Goal: Task Accomplishment & Management: Use online tool/utility

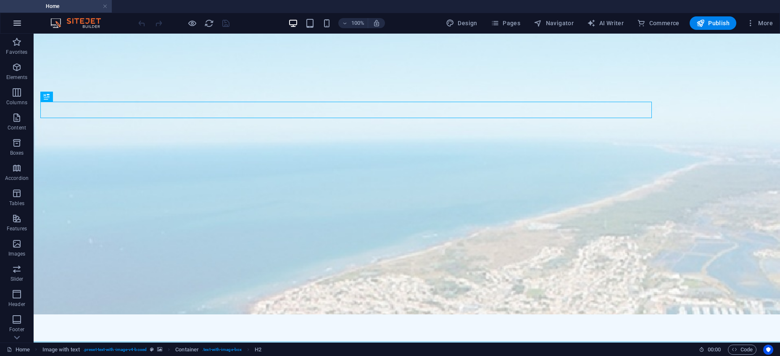
click at [21, 18] on icon "button" at bounding box center [17, 23] width 10 height 10
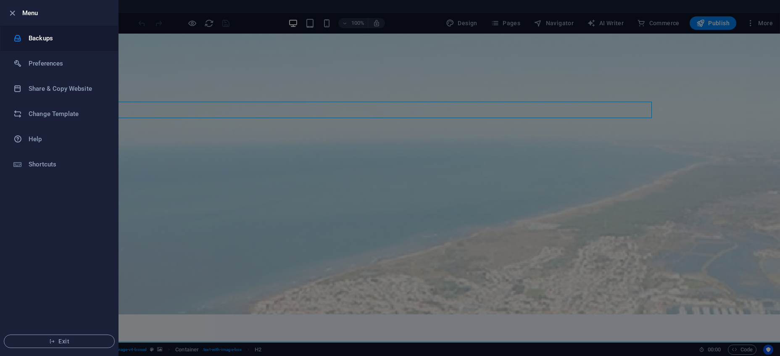
click at [57, 39] on h6 "Backups" at bounding box center [68, 38] width 78 height 10
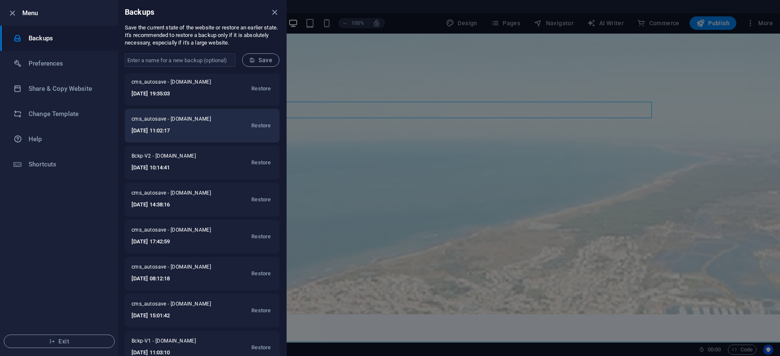
scroll to position [91, 0]
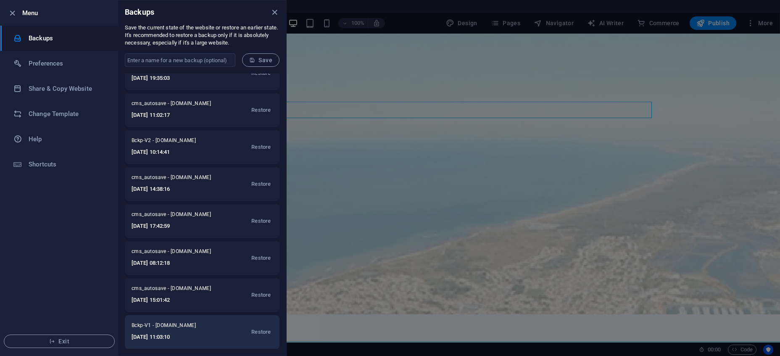
click at [177, 333] on h6 "[DATE] 11:03:10" at bounding box center [173, 337] width 83 height 10
click at [262, 332] on span "Restore" at bounding box center [260, 332] width 19 height 10
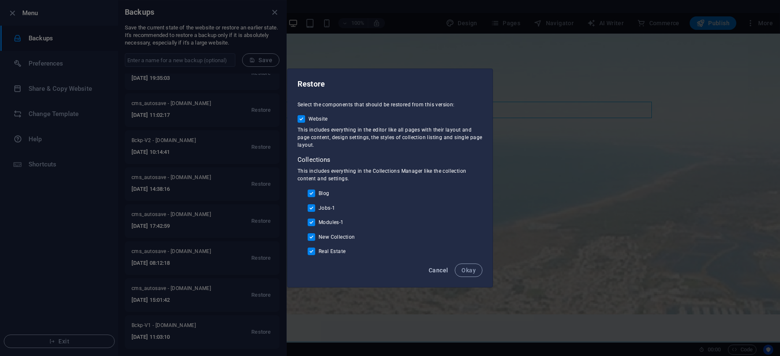
click at [448, 272] on span "Cancel" at bounding box center [438, 270] width 19 height 7
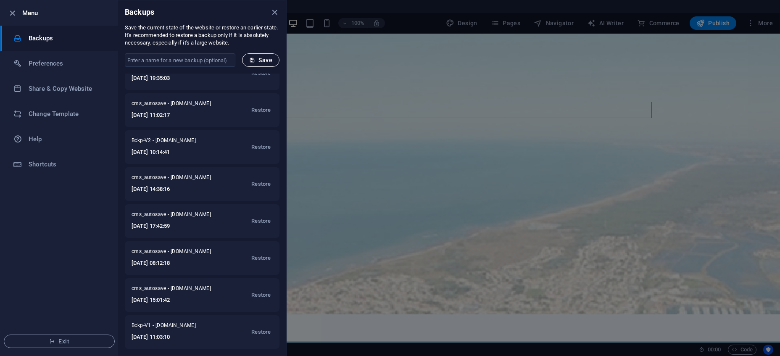
click at [267, 62] on span "Save" at bounding box center [260, 60] width 23 height 7
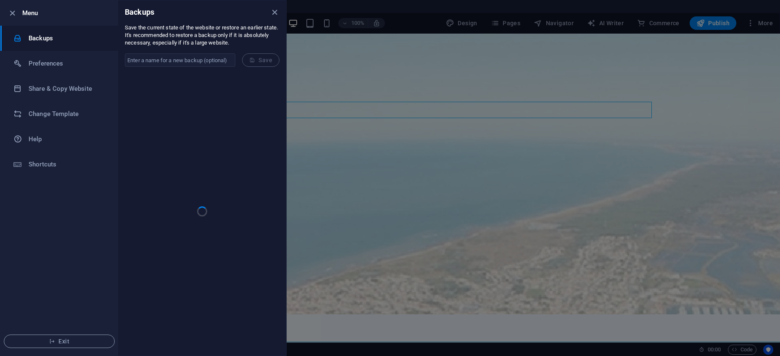
scroll to position [0, 0]
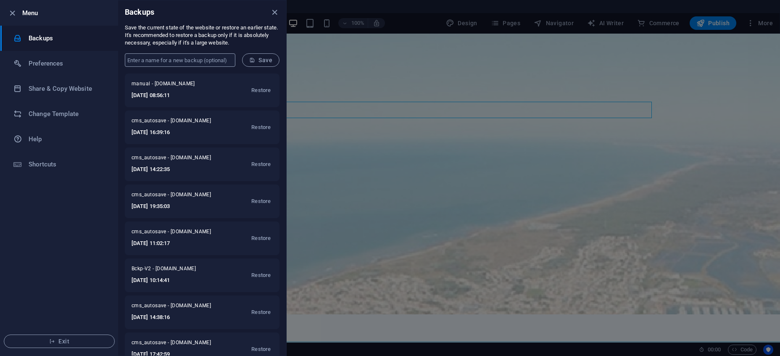
click at [227, 61] on input "text" at bounding box center [180, 59] width 111 height 13
type input "Bckp-V2"
click at [265, 64] on button "Save" at bounding box center [260, 59] width 37 height 13
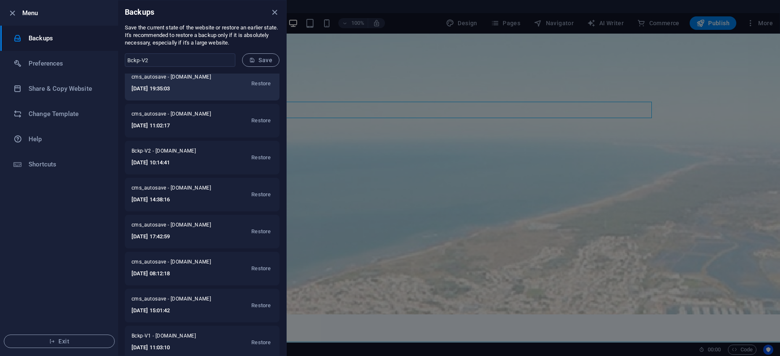
scroll to position [165, 0]
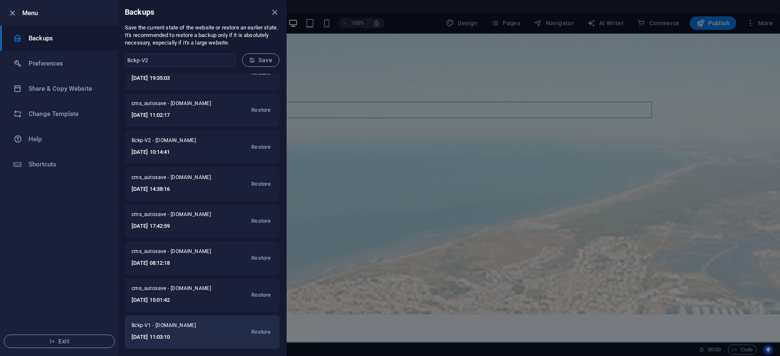
click at [178, 335] on h6 "[DATE] 11:03:10" at bounding box center [173, 337] width 83 height 10
click at [266, 336] on span "Restore" at bounding box center [260, 332] width 19 height 10
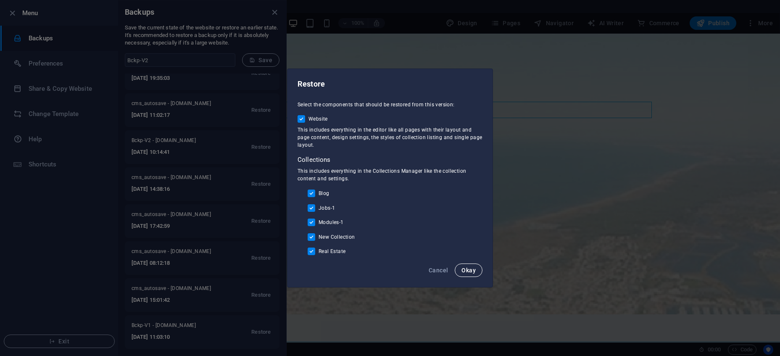
click at [472, 270] on span "Okay" at bounding box center [469, 270] width 14 height 7
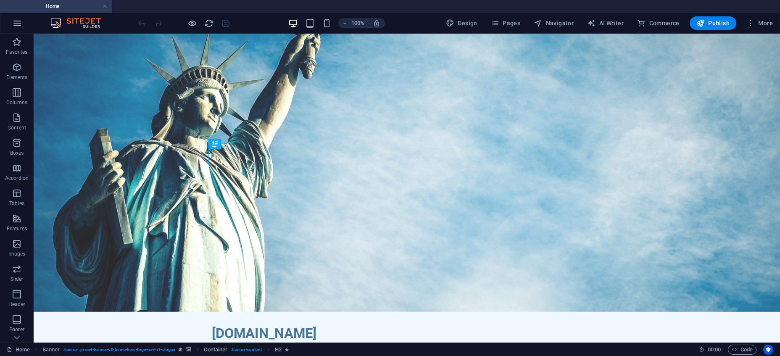
click at [21, 24] on icon "button" at bounding box center [17, 23] width 10 height 10
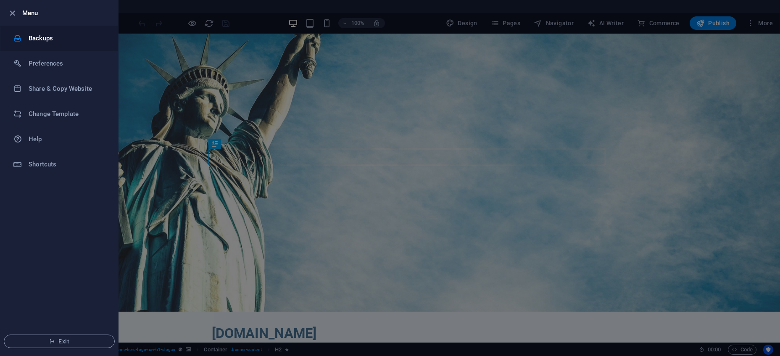
click at [26, 35] on div at bounding box center [20, 38] width 15 height 8
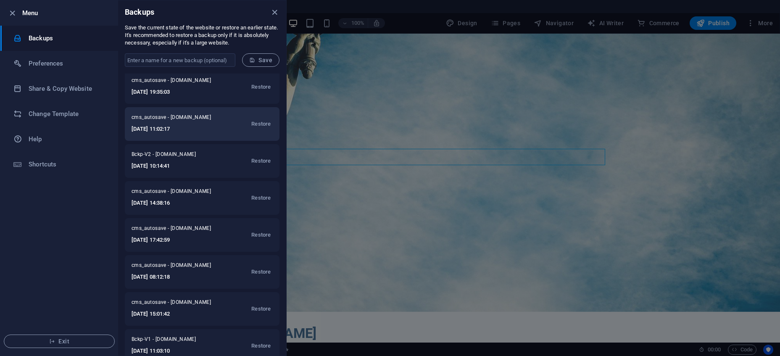
scroll to position [165, 0]
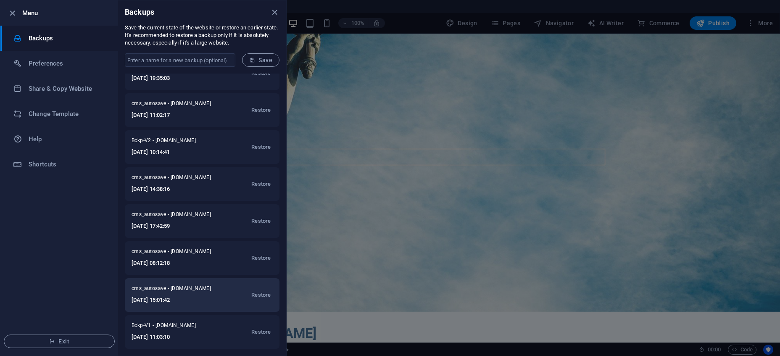
click at [180, 297] on h6 "[DATE] 15:01:42" at bounding box center [177, 300] width 90 height 10
click at [268, 300] on span "Restore" at bounding box center [260, 295] width 19 height 10
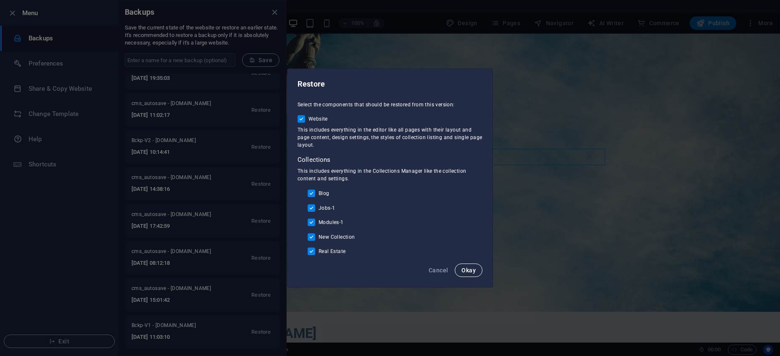
click at [475, 274] on span "Okay" at bounding box center [469, 270] width 14 height 7
checkbox input "false"
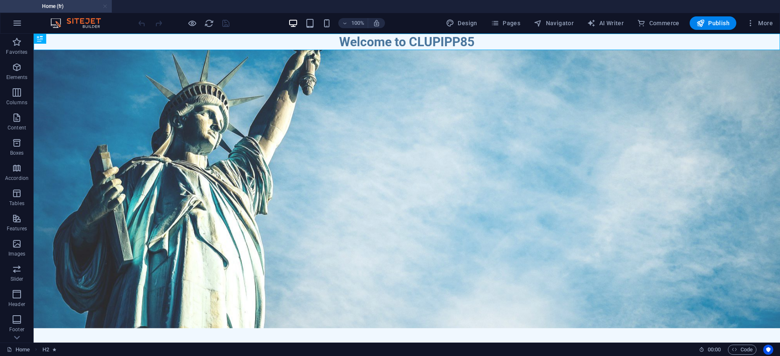
click at [106, 8] on link at bounding box center [105, 7] width 5 height 8
click at [15, 21] on icon "button" at bounding box center [17, 23] width 10 height 10
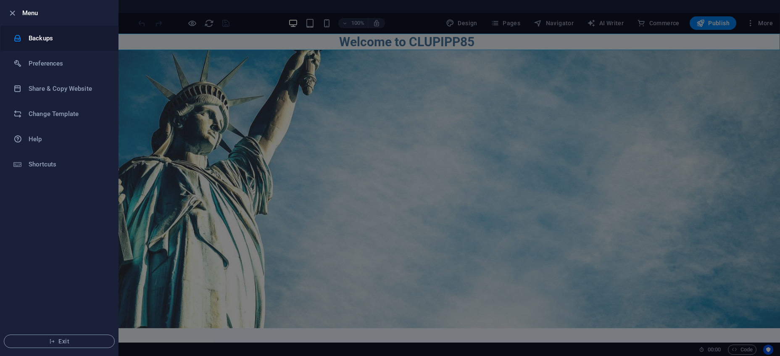
click at [40, 43] on li "Backups" at bounding box center [59, 38] width 118 height 25
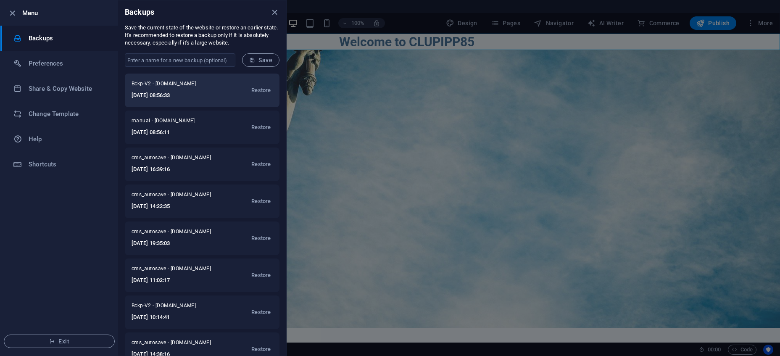
click at [159, 96] on h6 "[DATE] 08:56:33" at bounding box center [173, 95] width 83 height 10
click at [257, 93] on span "Restore" at bounding box center [260, 90] width 19 height 10
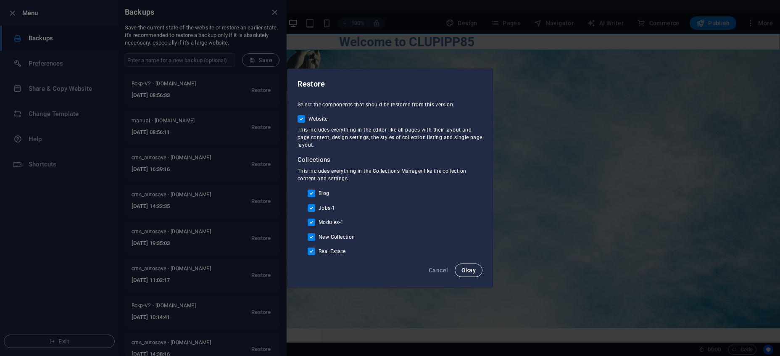
click at [463, 271] on span "Okay" at bounding box center [469, 270] width 14 height 7
checkbox input "false"
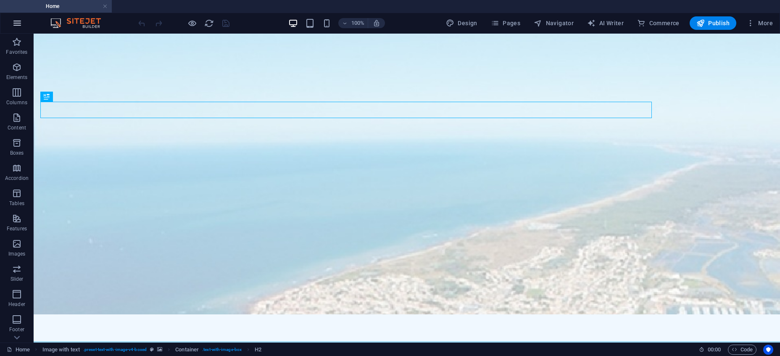
click at [19, 24] on icon "button" at bounding box center [17, 23] width 10 height 10
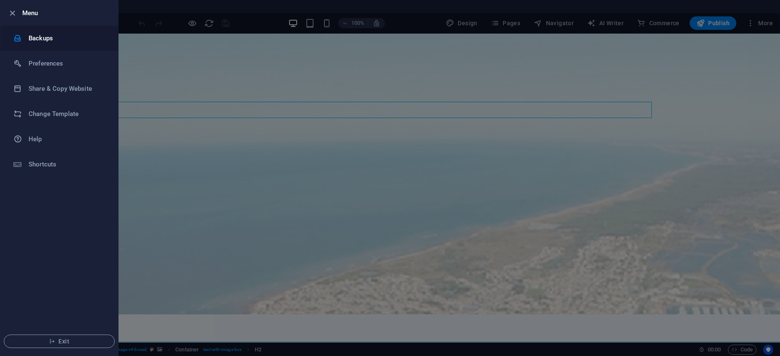
click at [37, 40] on h6 "Backups" at bounding box center [68, 38] width 78 height 10
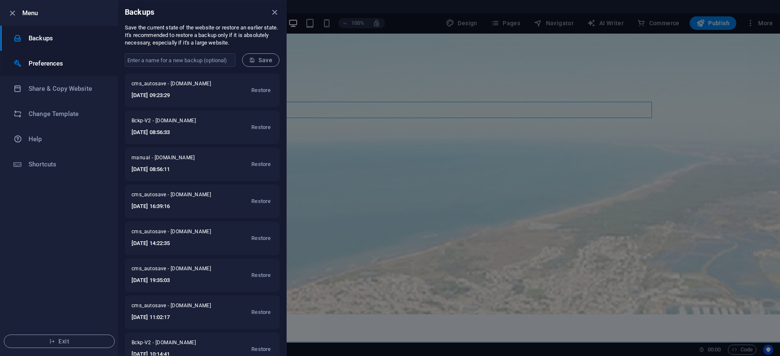
click at [63, 66] on h6 "Preferences" at bounding box center [68, 63] width 78 height 10
select select "en"
select select "dark"
select select "all"
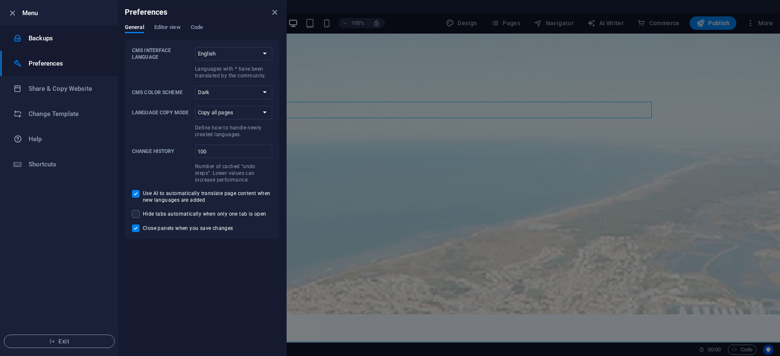
click at [35, 41] on h6 "Backups" at bounding box center [68, 38] width 78 height 10
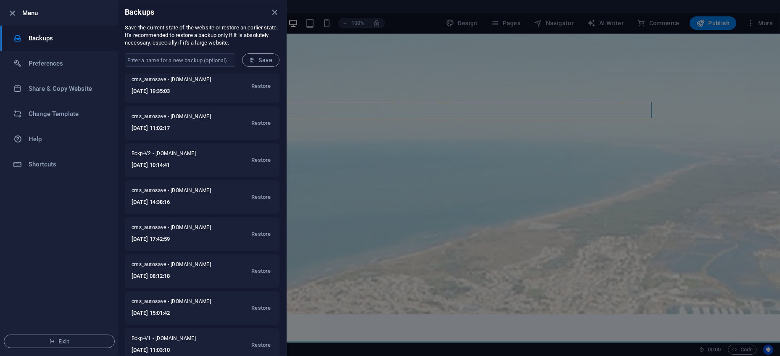
scroll to position [202, 0]
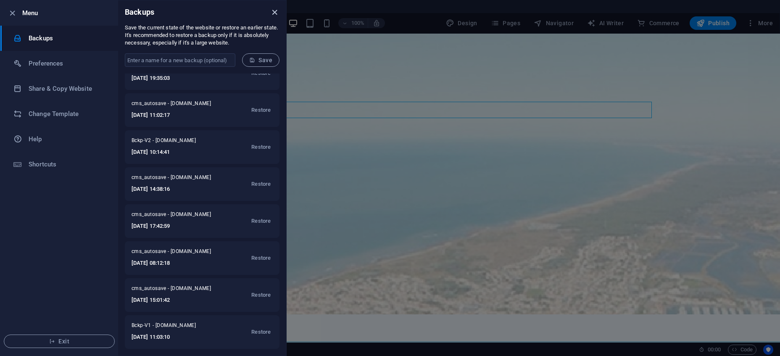
click at [273, 13] on icon "close" at bounding box center [275, 13] width 10 height 10
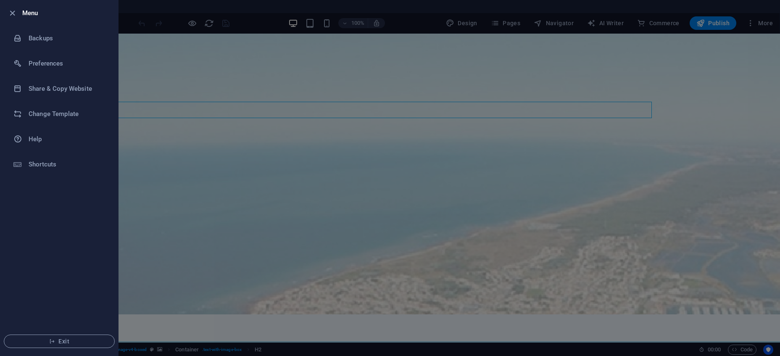
click at [296, 68] on div at bounding box center [390, 178] width 780 height 356
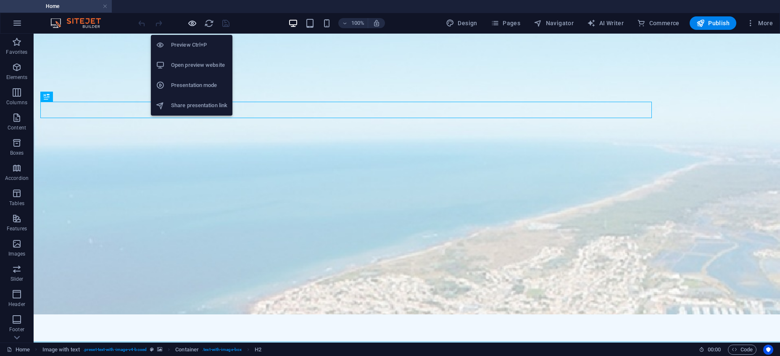
click at [191, 25] on icon "button" at bounding box center [193, 24] width 10 height 10
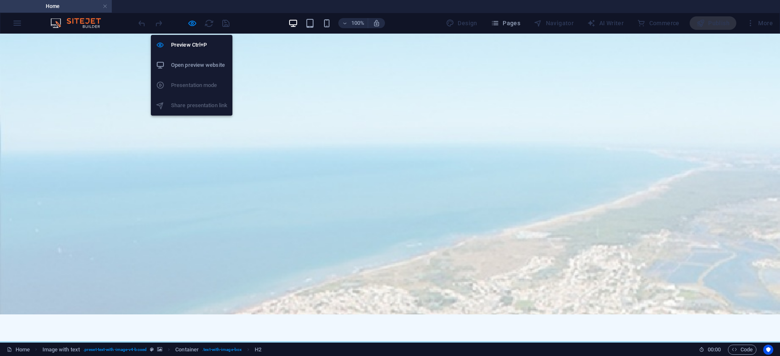
click at [197, 64] on h6 "Open preview website" at bounding box center [199, 65] width 56 height 10
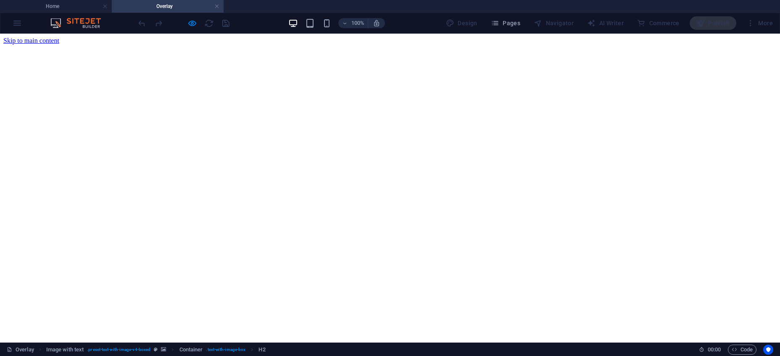
scroll to position [0, 0]
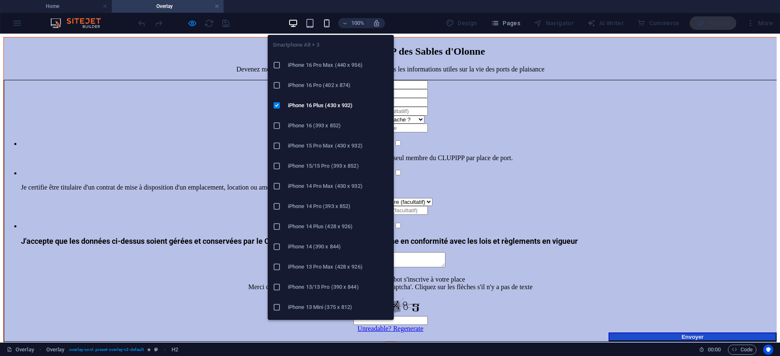
click at [332, 23] on icon "button" at bounding box center [327, 24] width 10 height 10
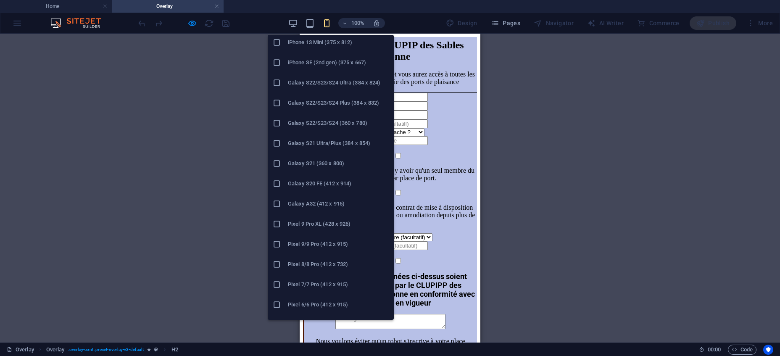
scroll to position [381, 0]
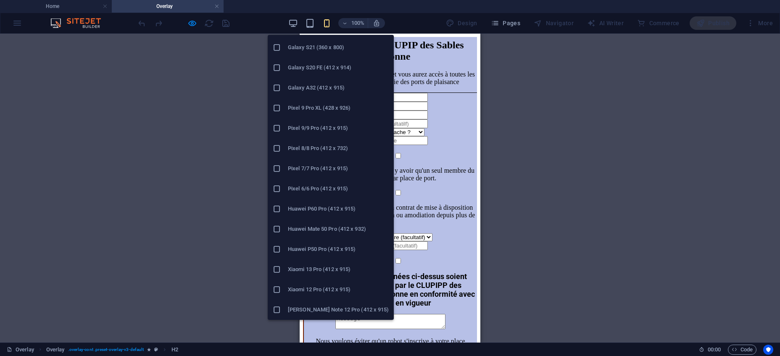
click at [337, 273] on h6 "Xiaomi 13 Pro (412 x 915)" at bounding box center [338, 269] width 101 height 10
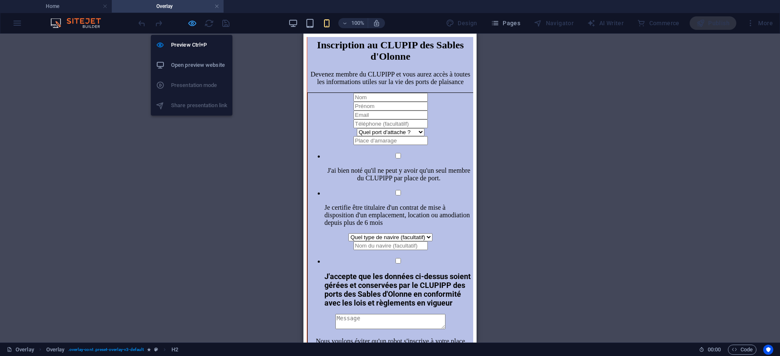
click at [196, 26] on icon "button" at bounding box center [193, 24] width 10 height 10
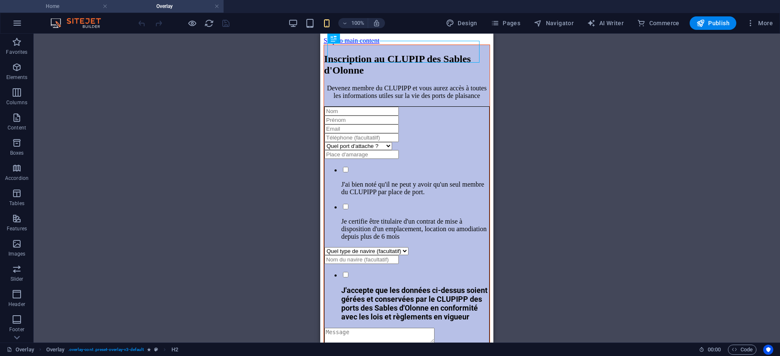
click at [71, 4] on h4 "Home" at bounding box center [56, 6] width 112 height 9
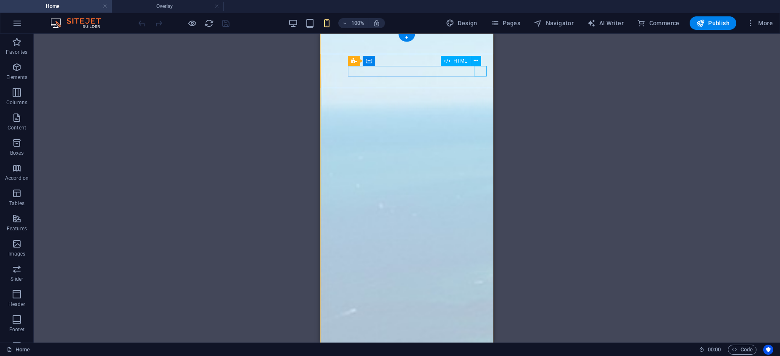
scroll to position [0, 0]
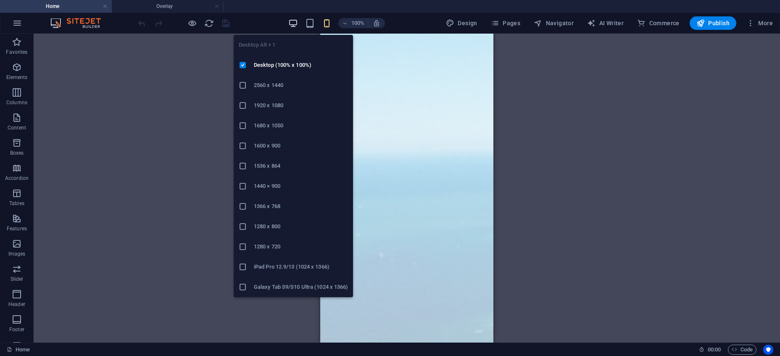
click at [296, 28] on icon "button" at bounding box center [293, 24] width 10 height 10
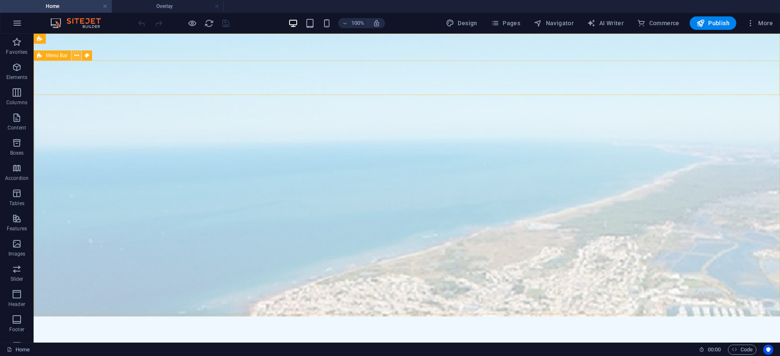
click at [79, 55] on icon at bounding box center [76, 55] width 5 height 9
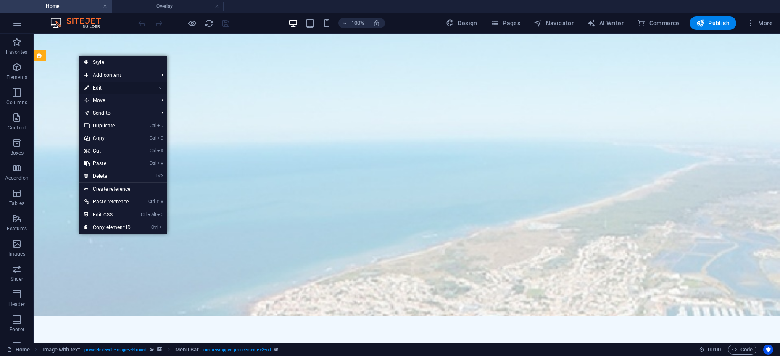
click at [99, 90] on link "⏎ Edit" at bounding box center [107, 88] width 56 height 13
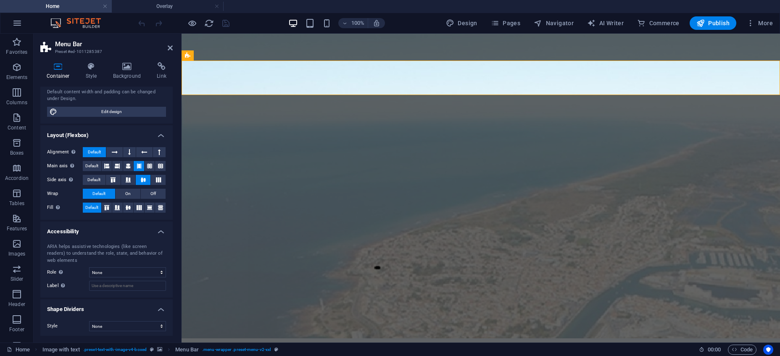
scroll to position [77, 0]
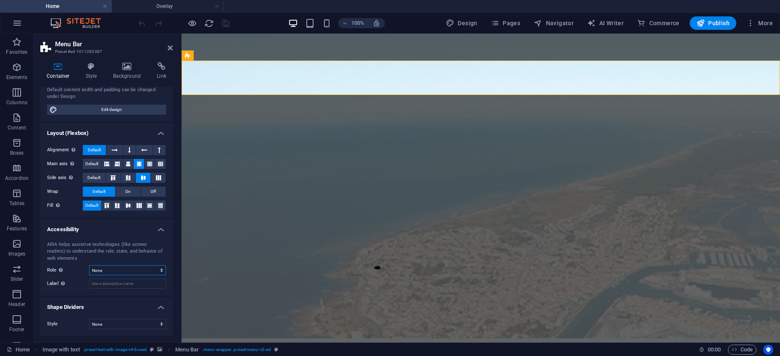
click at [89, 265] on select "None Alert Article Banner Comment Complementary Dialog Footer Header Marquee Pr…" at bounding box center [127, 270] width 77 height 10
click at [143, 127] on h4 "Layout (Flexbox)" at bounding box center [106, 130] width 132 height 15
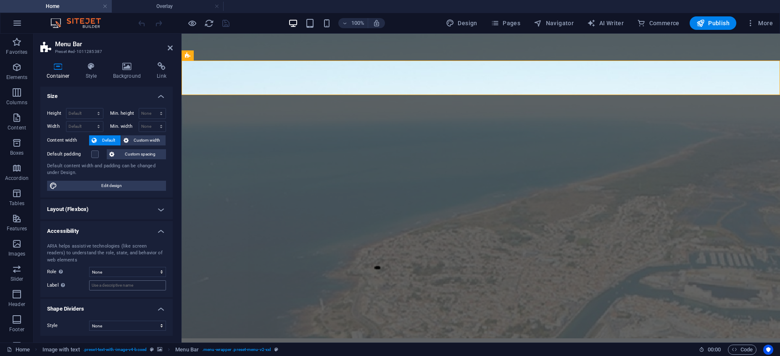
scroll to position [0, 0]
click at [129, 159] on span "Custom spacing" at bounding box center [140, 155] width 47 height 10
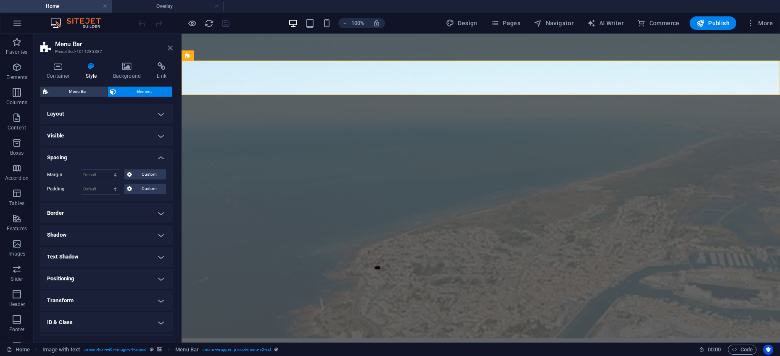
click at [172, 49] on icon at bounding box center [170, 48] width 5 height 7
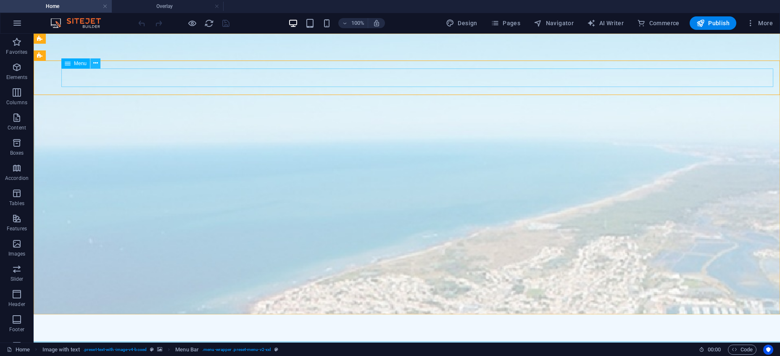
click at [97, 61] on icon at bounding box center [95, 63] width 5 height 9
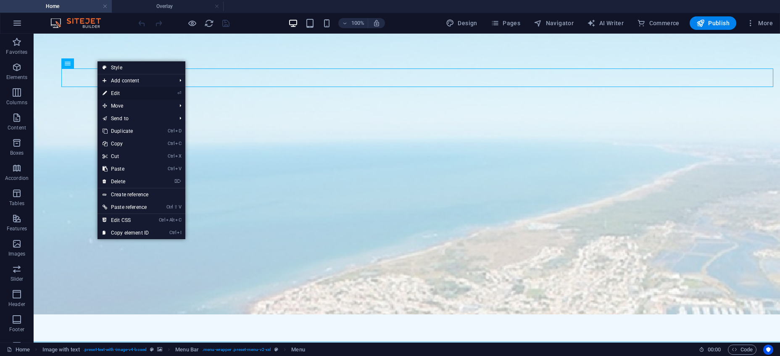
click at [132, 93] on link "⏎ Edit" at bounding box center [126, 93] width 56 height 13
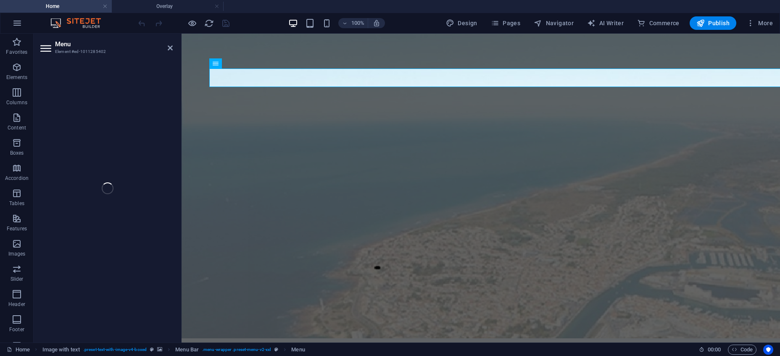
select select "1"
select select
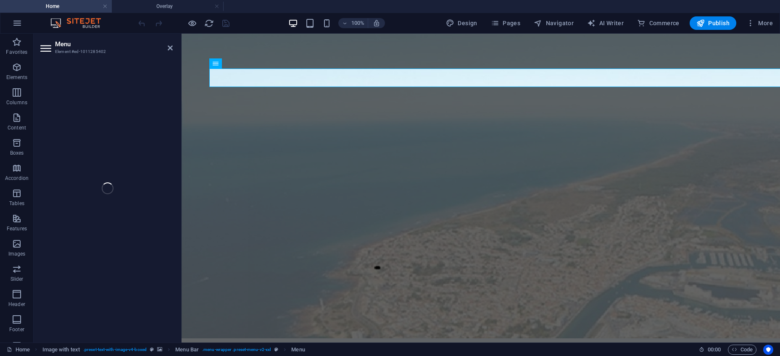
select select
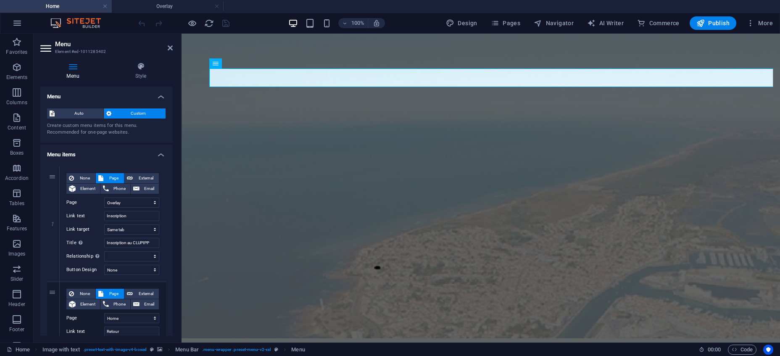
click at [173, 48] on aside "Menu Element #ed-1011285402 Menu Style Menu Auto Custom Create custom menu item…" at bounding box center [108, 188] width 148 height 309
click at [171, 46] on icon at bounding box center [170, 48] width 5 height 7
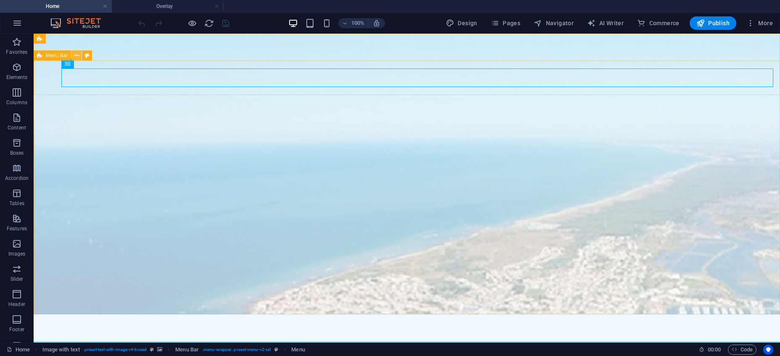
click at [77, 56] on icon at bounding box center [76, 55] width 5 height 9
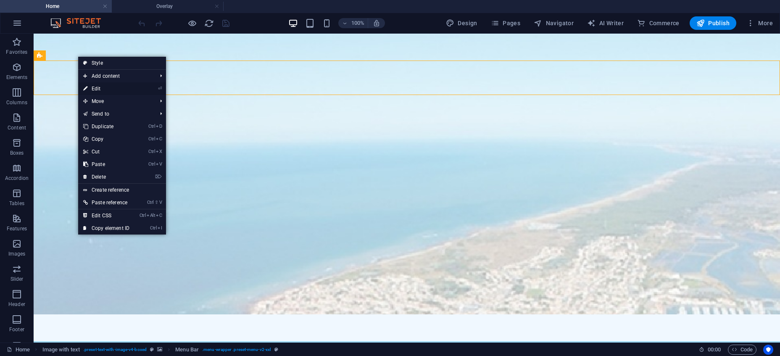
click at [95, 89] on link "⏎ Edit" at bounding box center [106, 88] width 56 height 13
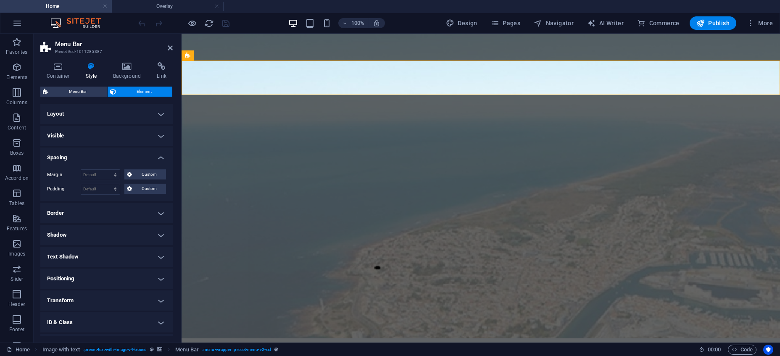
click at [163, 113] on h4 "Layout" at bounding box center [106, 114] width 132 height 20
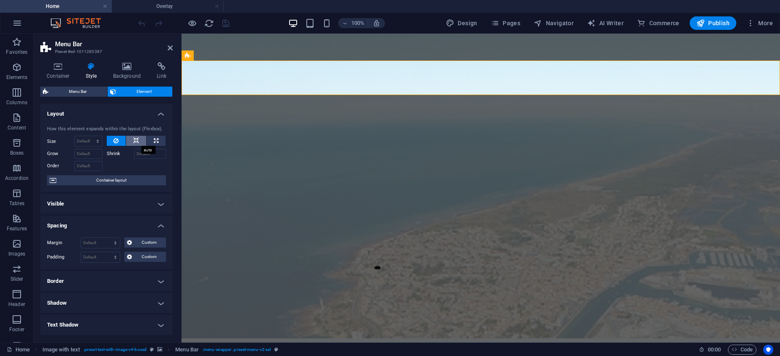
click at [136, 139] on icon at bounding box center [136, 141] width 6 height 10
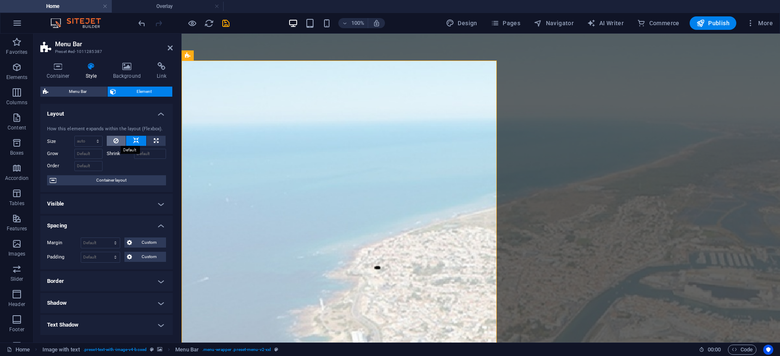
click at [114, 138] on button at bounding box center [116, 141] width 19 height 10
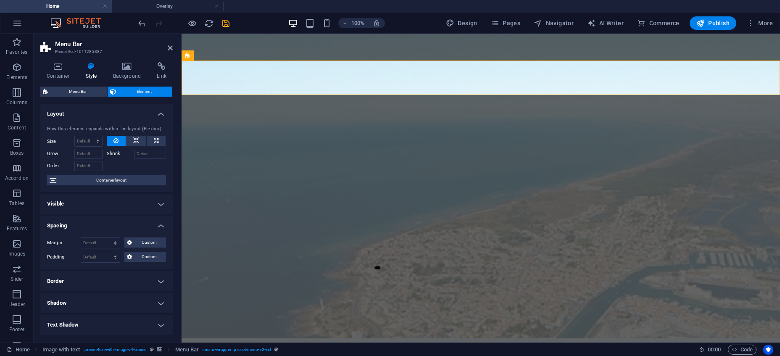
click at [160, 203] on h4 "Visible" at bounding box center [106, 204] width 132 height 20
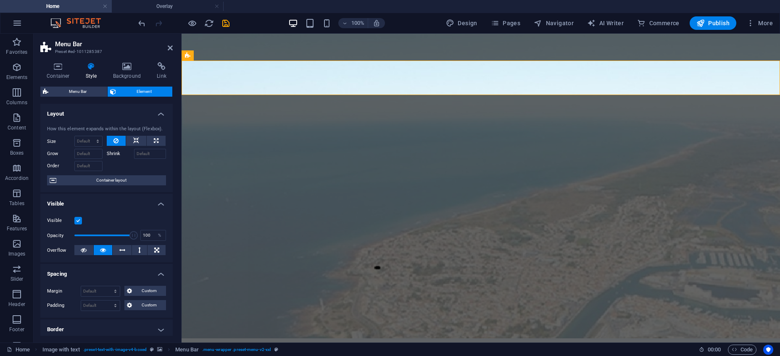
click at [160, 203] on h4 "Visible" at bounding box center [106, 201] width 132 height 15
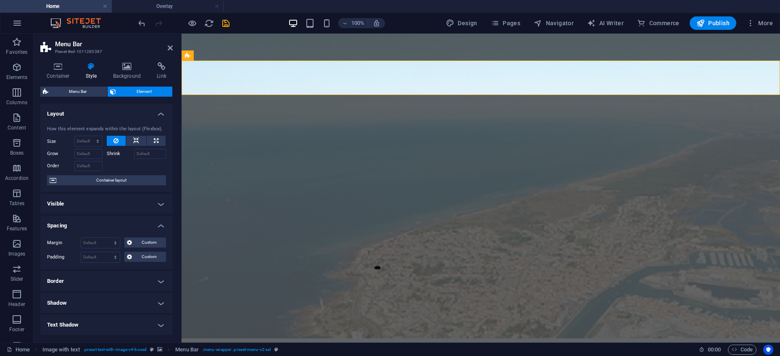
click at [160, 204] on h4 "Visible" at bounding box center [106, 204] width 132 height 20
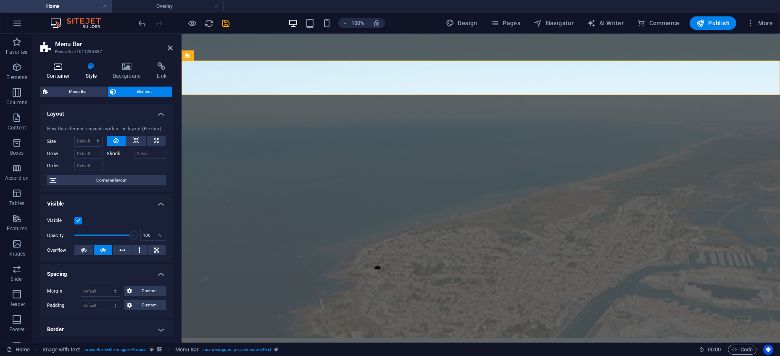
click at [59, 67] on icon at bounding box center [58, 66] width 36 height 8
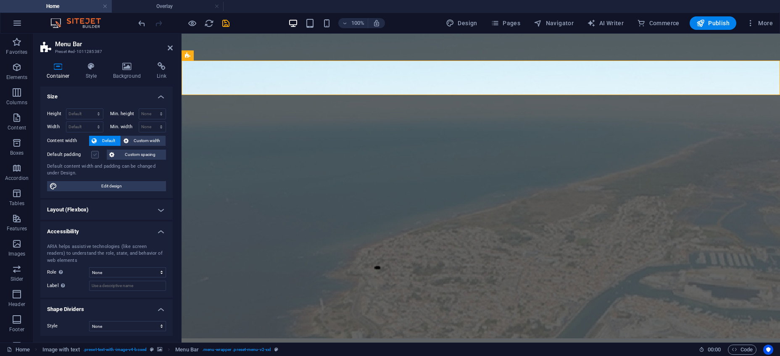
click at [95, 154] on label at bounding box center [95, 155] width 8 height 8
click at [0, 0] on input "Default padding" at bounding box center [0, 0] width 0 height 0
click at [158, 213] on h4 "Layout (Flexbox)" at bounding box center [106, 210] width 132 height 20
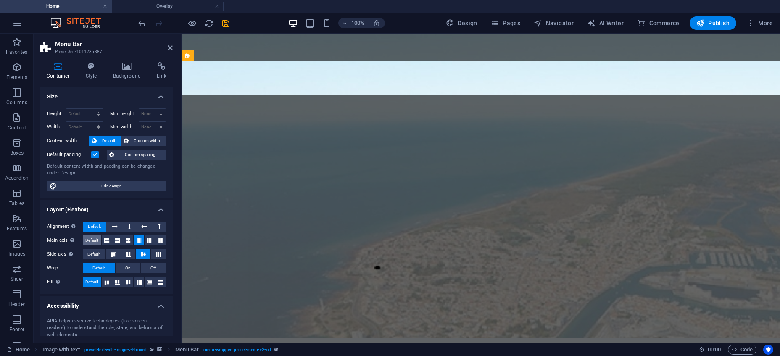
click at [89, 240] on span "Default" at bounding box center [91, 240] width 13 height 10
click at [96, 254] on span "Default" at bounding box center [93, 254] width 13 height 10
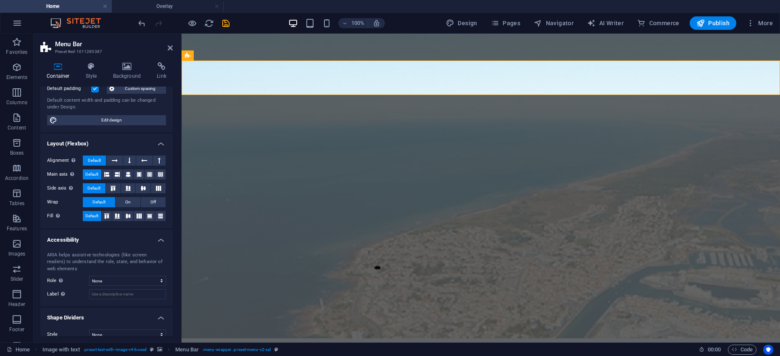
scroll to position [77, 0]
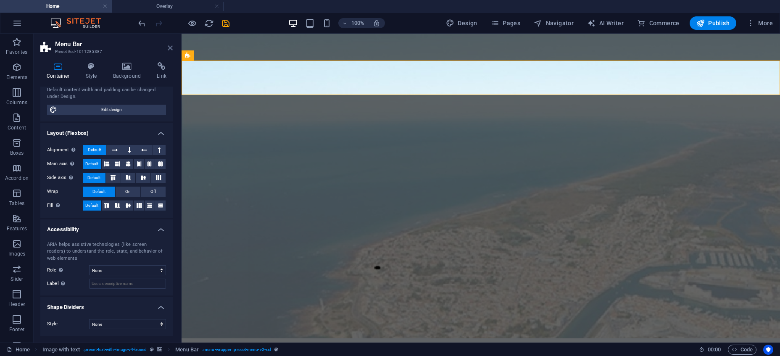
click at [170, 45] on icon at bounding box center [170, 48] width 5 height 7
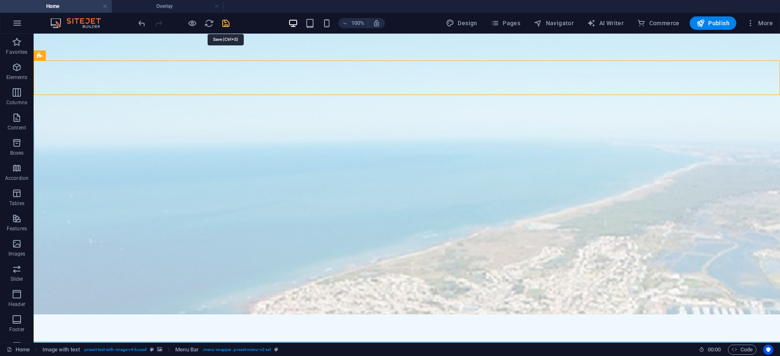
click at [224, 25] on icon "save" at bounding box center [226, 24] width 10 height 10
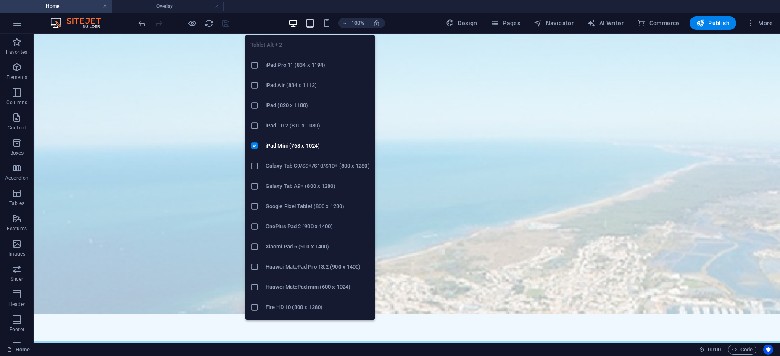
click at [311, 24] on icon "button" at bounding box center [310, 24] width 10 height 10
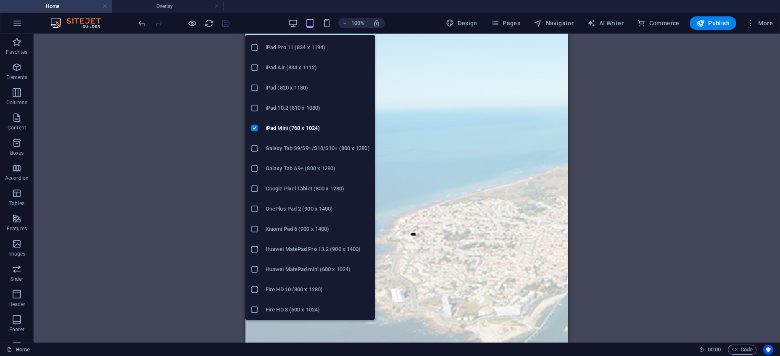
scroll to position [0, 0]
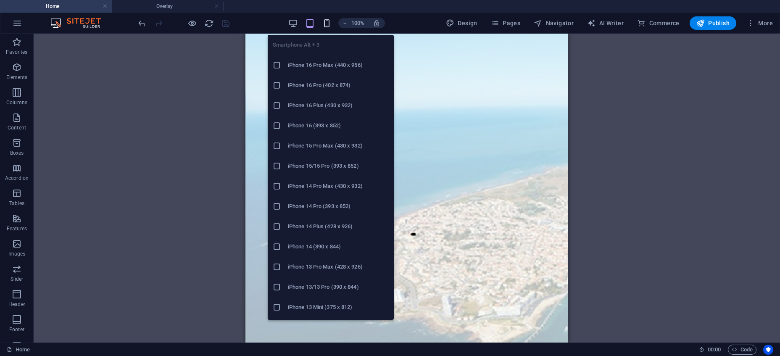
click at [331, 21] on icon "button" at bounding box center [327, 24] width 10 height 10
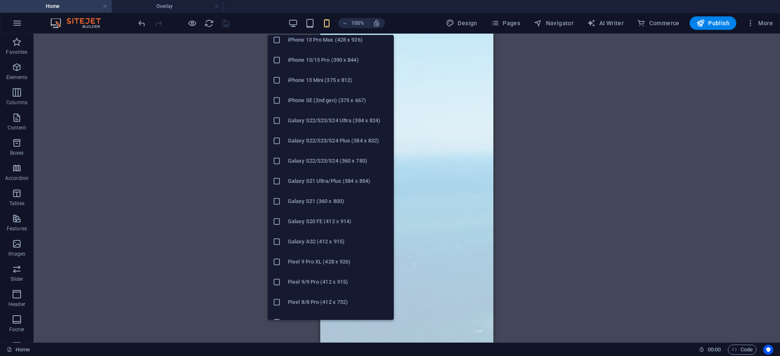
scroll to position [381, 0]
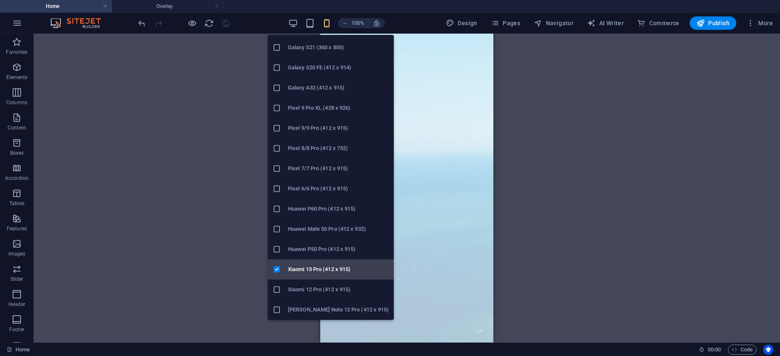
click at [327, 272] on h6 "Xiaomi 13 Pro (412 x 915)" at bounding box center [338, 269] width 101 height 10
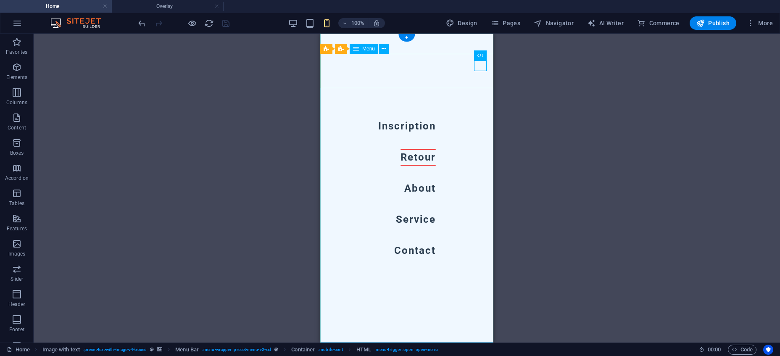
click at [420, 122] on nav "Inscription Retour About Service Contact" at bounding box center [406, 188] width 173 height 309
click at [420, 127] on nav "Inscription Retour About Service Contact" at bounding box center [406, 188] width 173 height 309
click at [418, 127] on nav "Inscription Retour About Service Contact" at bounding box center [406, 188] width 173 height 309
select select "1"
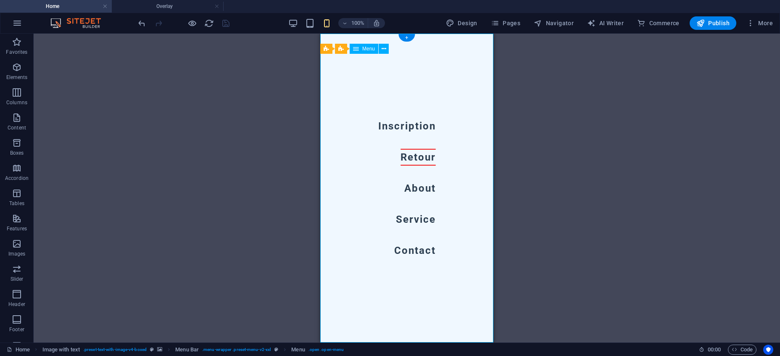
select select
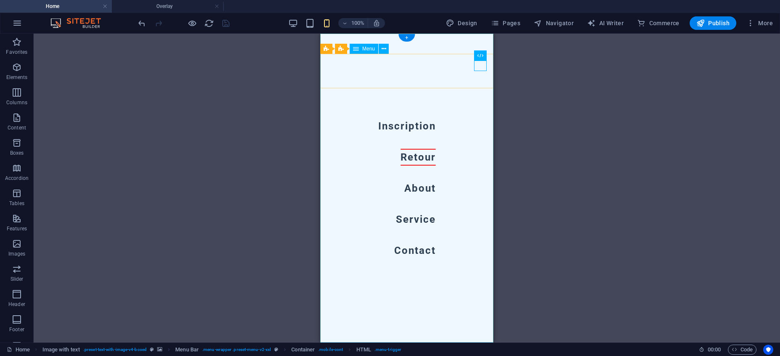
click at [414, 126] on nav "Inscription Retour About Service Contact" at bounding box center [406, 188] width 173 height 309
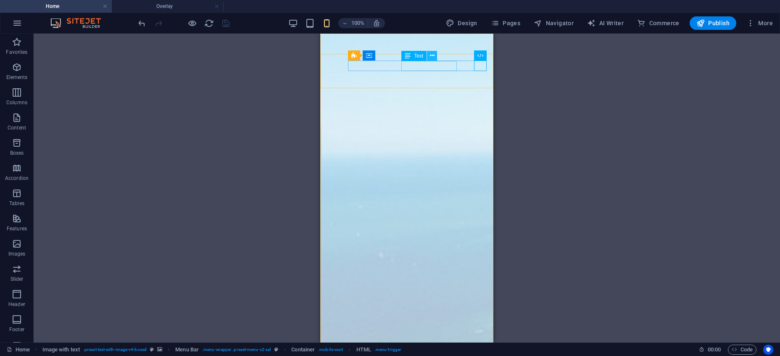
click at [435, 56] on button at bounding box center [432, 56] width 10 height 10
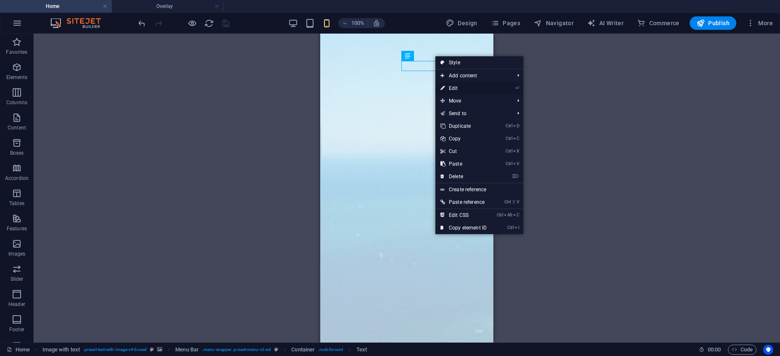
click at [456, 88] on link "⏎ Edit" at bounding box center [464, 88] width 56 height 13
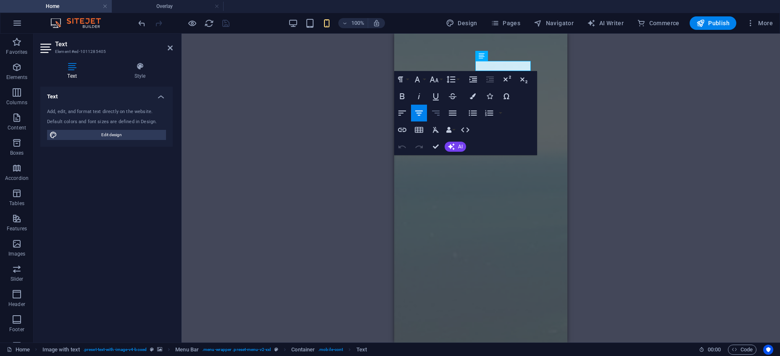
click at [437, 112] on icon "button" at bounding box center [436, 113] width 10 height 10
click at [145, 135] on span "Edit design" at bounding box center [112, 135] width 104 height 10
select select "px"
select select "200"
select select "px"
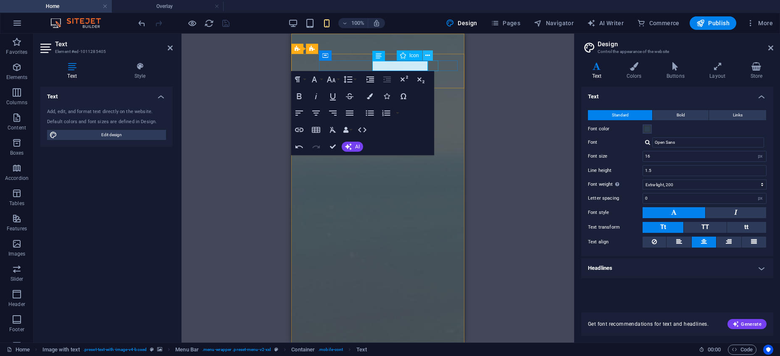
click at [428, 56] on icon at bounding box center [428, 55] width 5 height 9
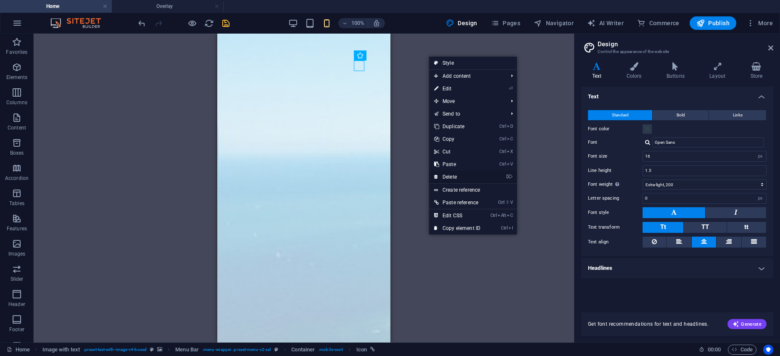
click at [446, 178] on link "⌦ Delete" at bounding box center [457, 177] width 56 height 13
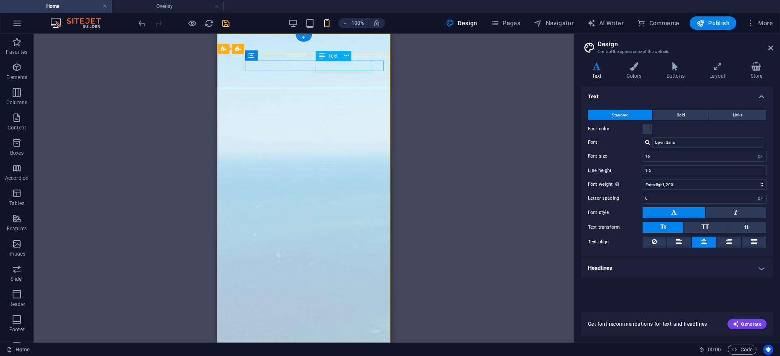
click at [346, 55] on icon at bounding box center [346, 55] width 5 height 9
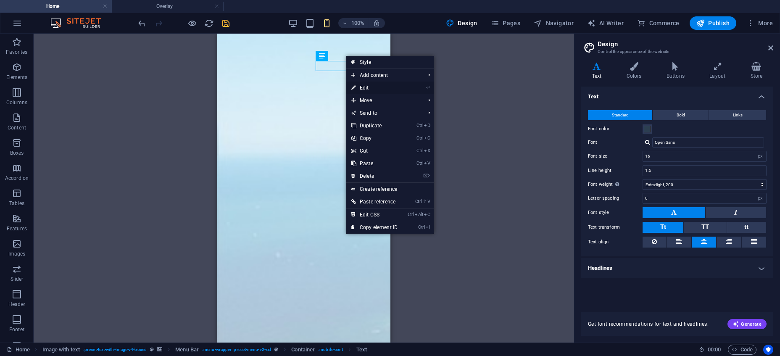
click at [371, 84] on link "⏎ Edit" at bounding box center [374, 88] width 56 height 13
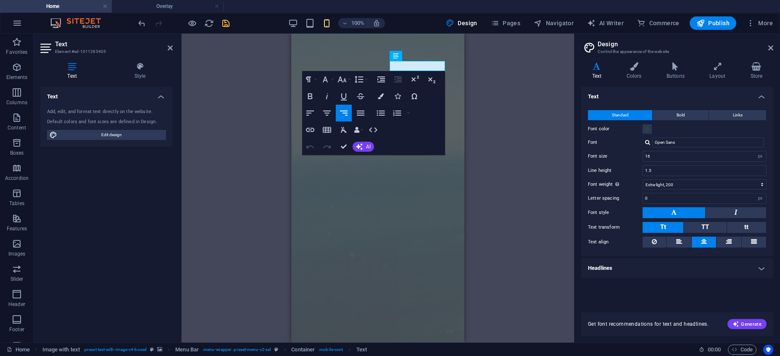
click at [774, 48] on aside "Design Control the appearance of the website Variants Text Colors Buttons Layou…" at bounding box center [677, 188] width 206 height 309
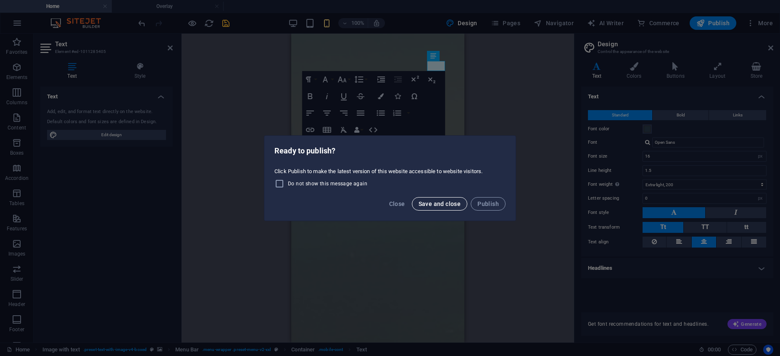
click at [442, 206] on span "Save and close" at bounding box center [440, 204] width 42 height 7
